Goal: Task Accomplishment & Management: Manage account settings

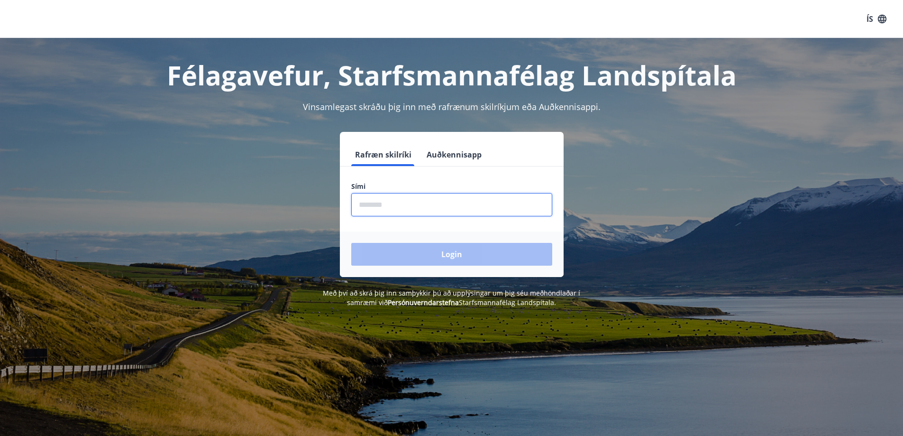
click at [388, 205] on input "phone" at bounding box center [451, 204] width 201 height 23
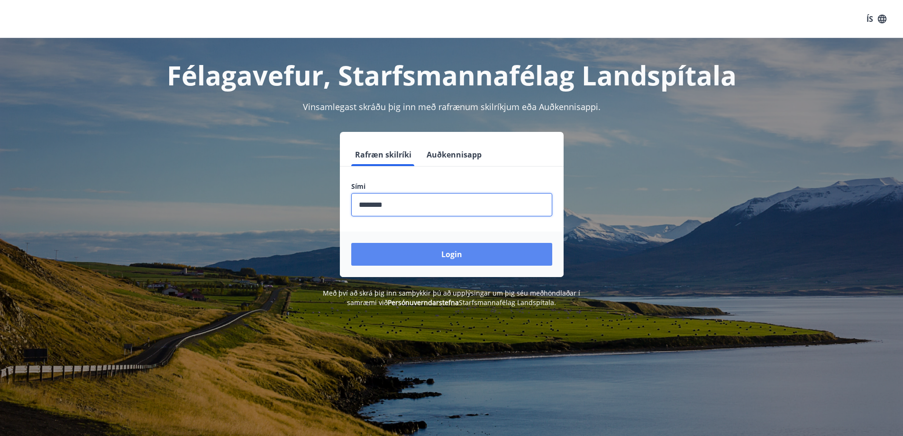
type input "********"
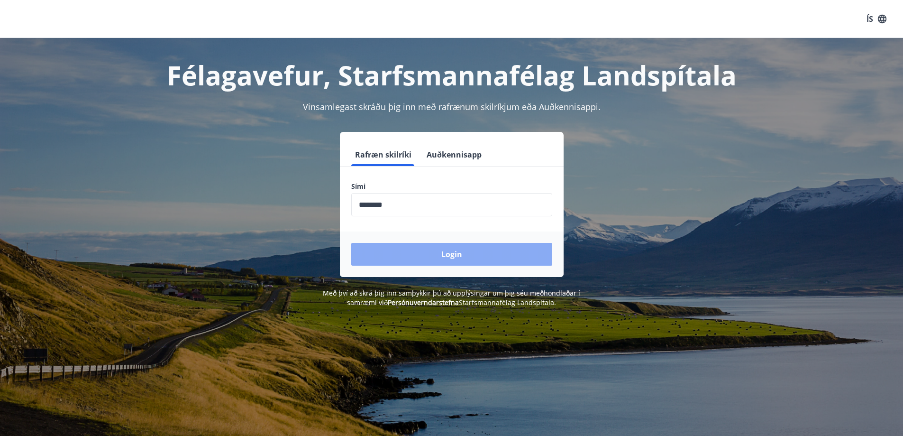
click at [452, 252] on button "Login" at bounding box center [451, 254] width 201 height 23
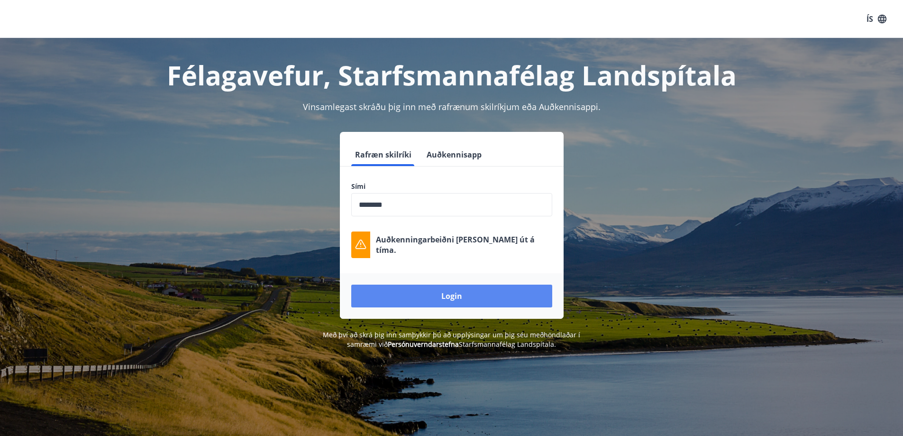
click at [452, 291] on button "Login" at bounding box center [451, 295] width 201 height 23
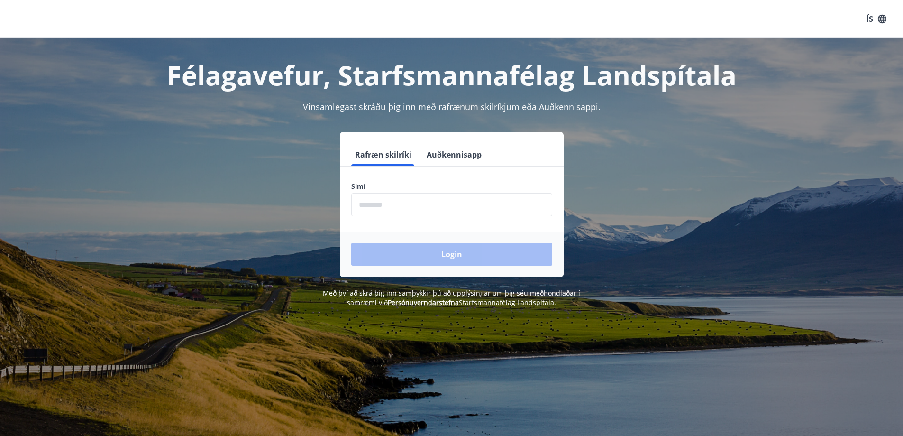
click at [445, 147] on button "Auðkennisapp" at bounding box center [454, 154] width 63 height 23
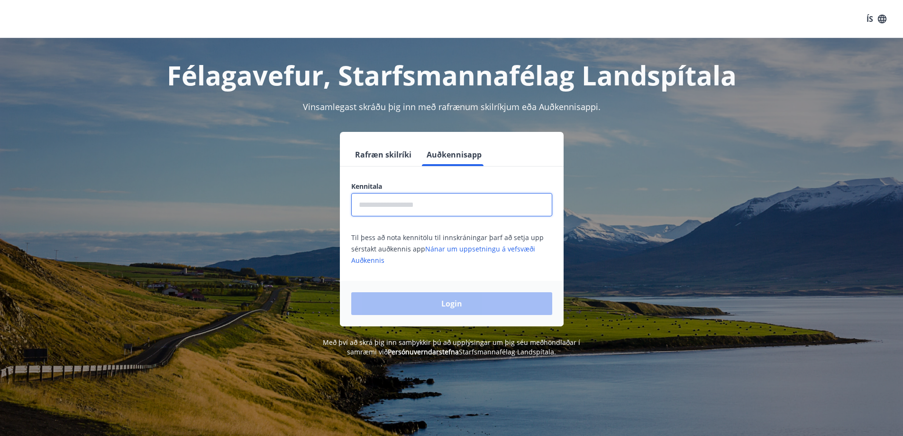
click at [363, 207] on input "text" at bounding box center [451, 204] width 201 height 23
click at [451, 306] on div "Login" at bounding box center [452, 303] width 224 height 45
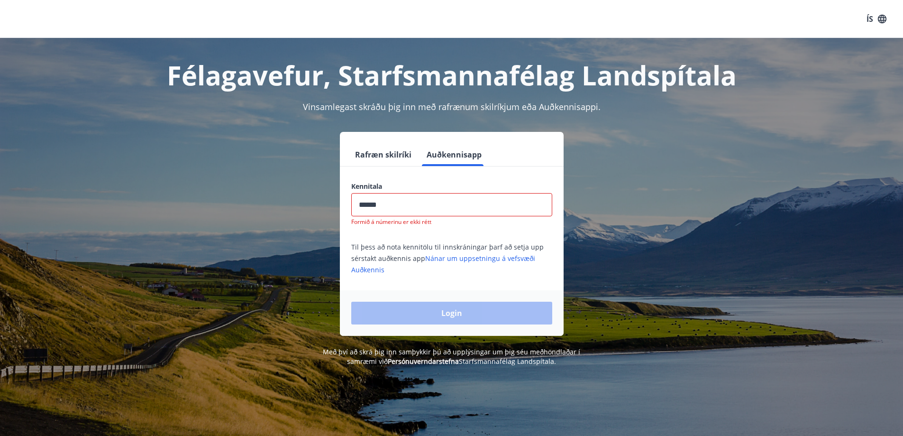
click at [389, 205] on input "******" at bounding box center [451, 204] width 201 height 23
type input "*"
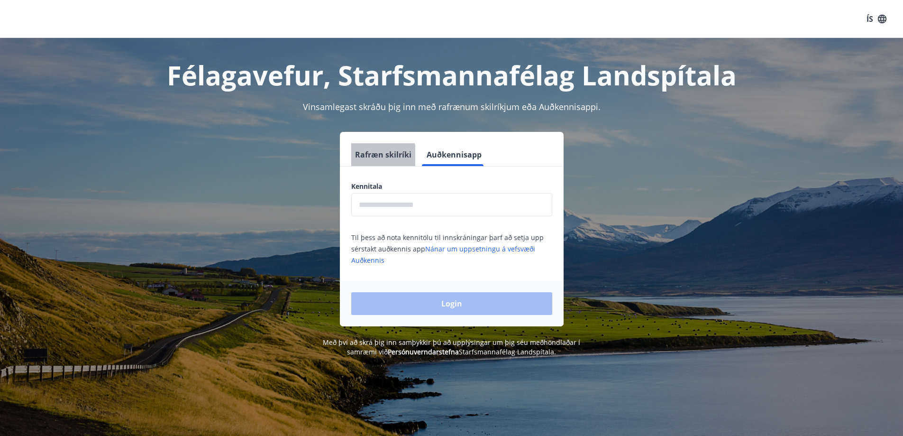
click at [374, 156] on button "Rafræn skilríki" at bounding box center [383, 154] width 64 height 23
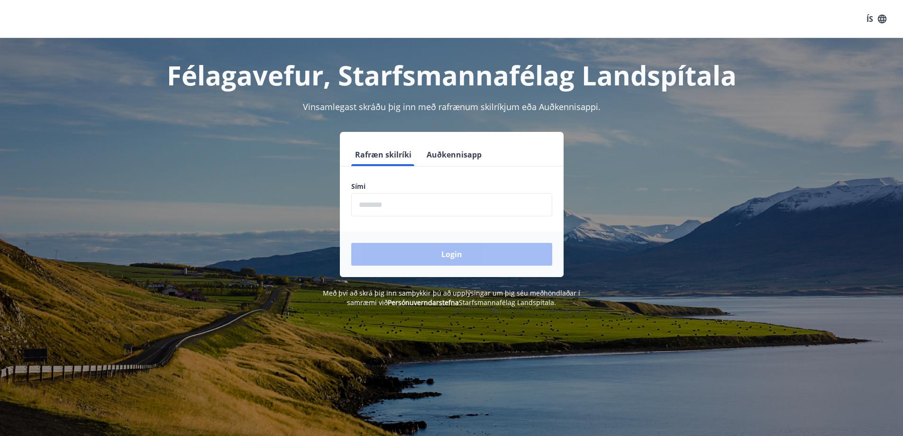
click at [426, 300] on link "Persónuverndarstefna" at bounding box center [423, 302] width 71 height 9
